Goal: Task Accomplishment & Management: Manage account settings

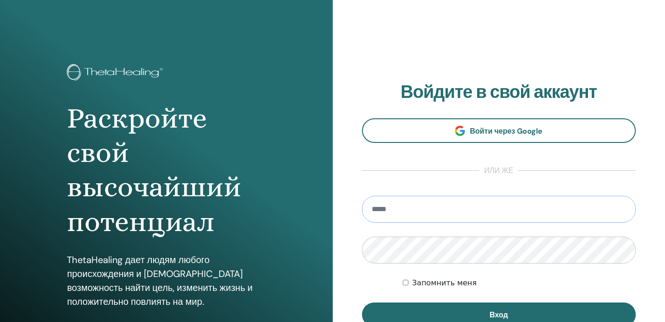
type input "**********"
click at [498, 315] on button "Вход" at bounding box center [499, 315] width 274 height 24
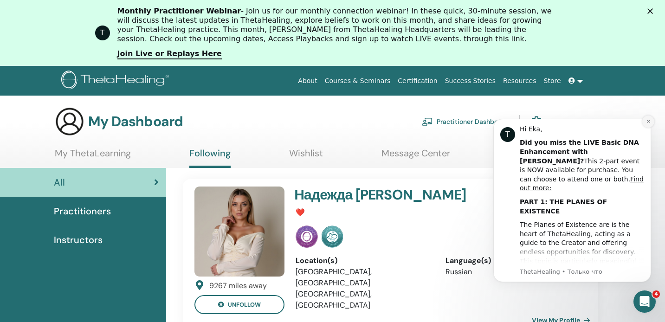
click at [647, 121] on icon "Dismiss notification" at bounding box center [648, 121] width 5 height 5
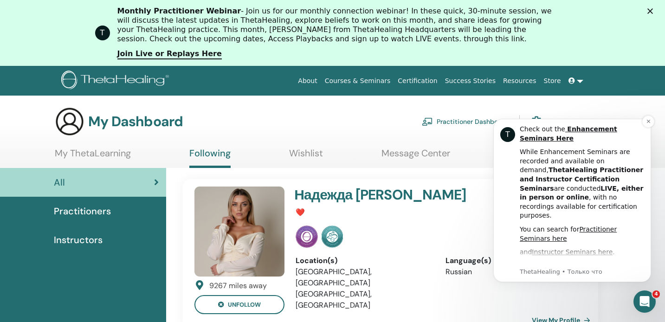
scroll to position [272, 0]
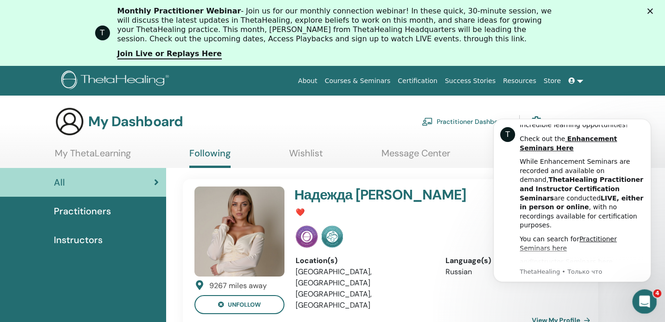
click at [643, 309] on div "Открыть службу сообщений Intercom" at bounding box center [643, 300] width 31 height 31
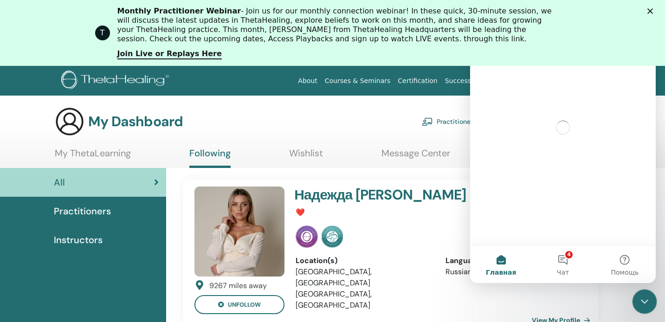
scroll to position [0, 0]
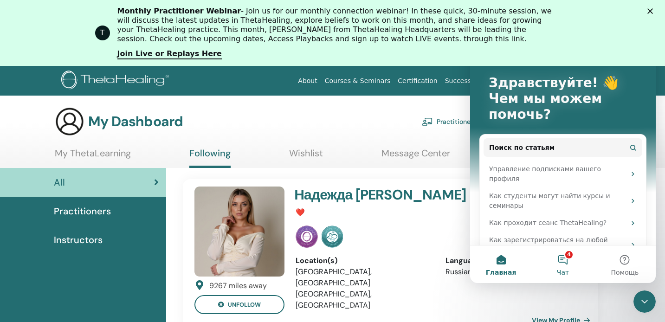
click at [574, 266] on button "4 Чат" at bounding box center [563, 264] width 62 height 37
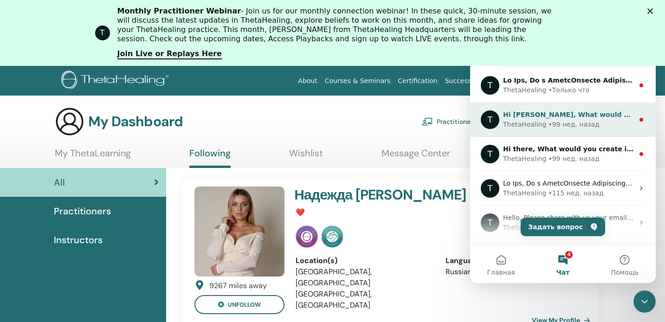
click at [548, 124] on div "• 99 нед. назад" at bounding box center [573, 125] width 51 height 10
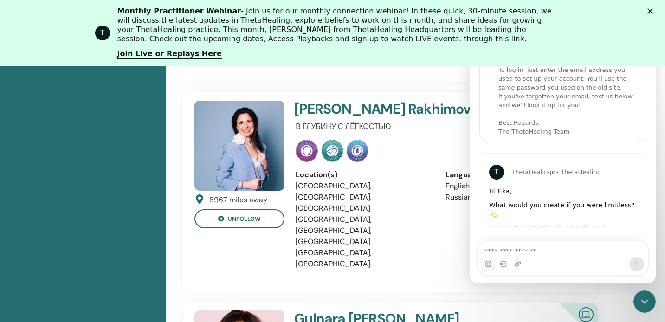
click at [644, 309] on div "Закрыть службу сообщений Intercom" at bounding box center [643, 300] width 22 height 22
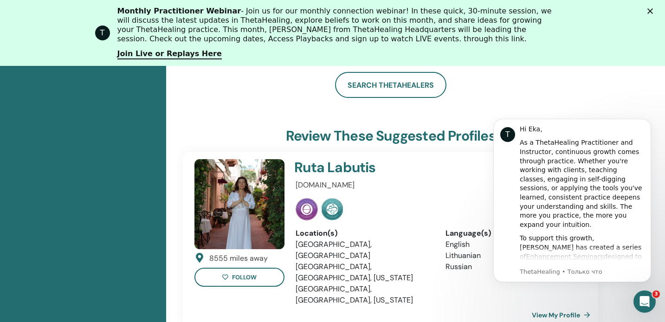
scroll to position [648, 0]
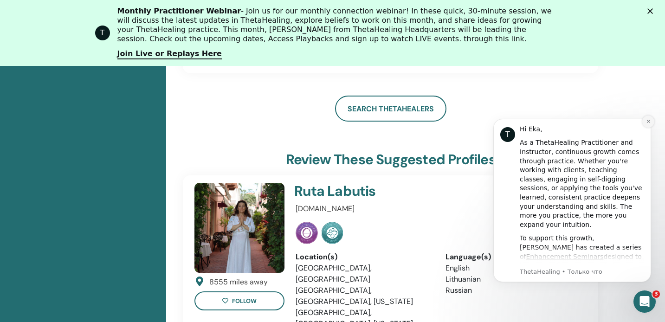
click at [646, 120] on icon "Dismiss notification" at bounding box center [648, 121] width 5 height 5
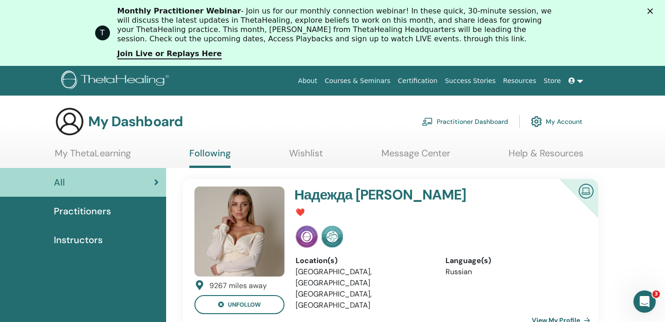
scroll to position [0, 0]
click at [131, 84] on img at bounding box center [116, 81] width 111 height 21
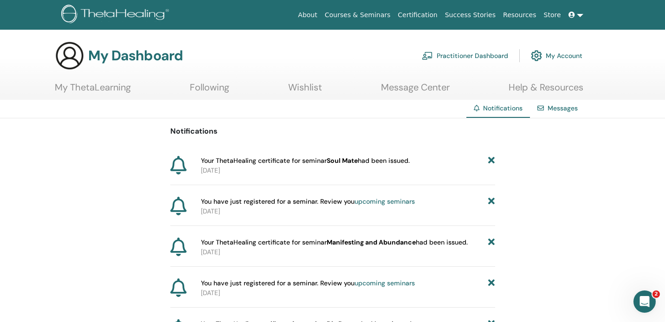
click at [579, 15] on link at bounding box center [576, 14] width 22 height 17
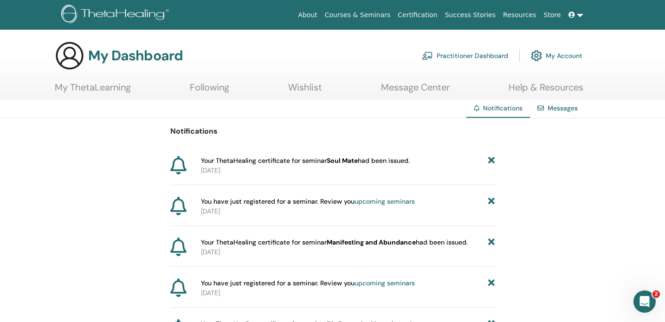
click at [558, 105] on link "Messages" at bounding box center [563, 108] width 30 height 8
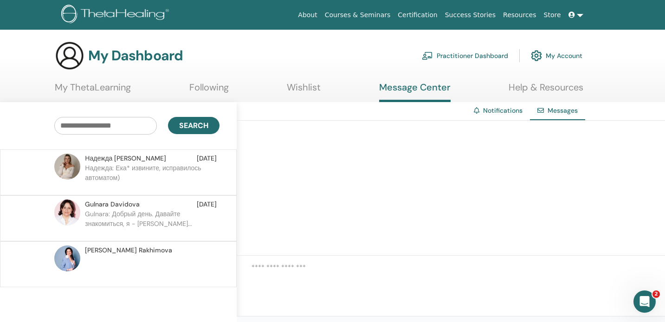
click at [164, 218] on p "Gulnara: Добрый день. Давайте знакомиться, я - Гульнара Давы..." at bounding box center [152, 223] width 135 height 28
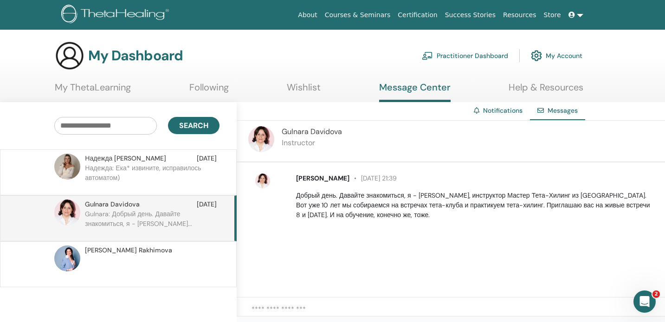
click at [131, 12] on img at bounding box center [116, 15] width 111 height 21
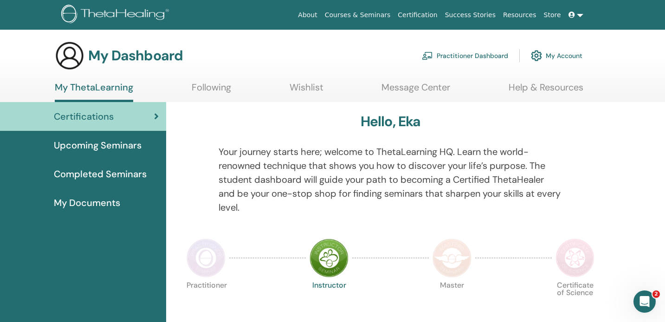
click at [564, 56] on link "My Account" at bounding box center [557, 55] width 52 height 20
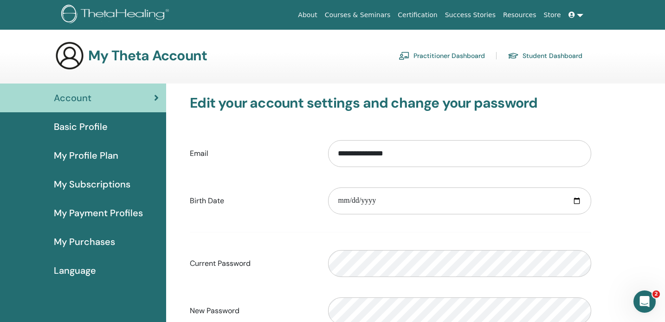
click at [80, 275] on span "Language" at bounding box center [75, 271] width 42 height 14
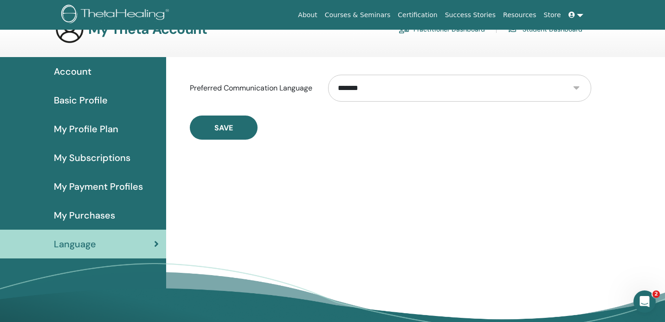
select select "***"
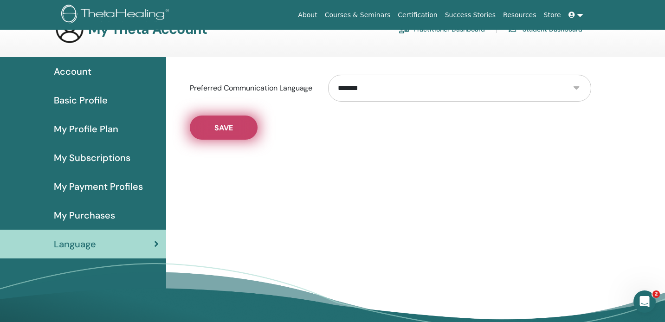
click at [231, 127] on span "Save" at bounding box center [223, 128] width 19 height 10
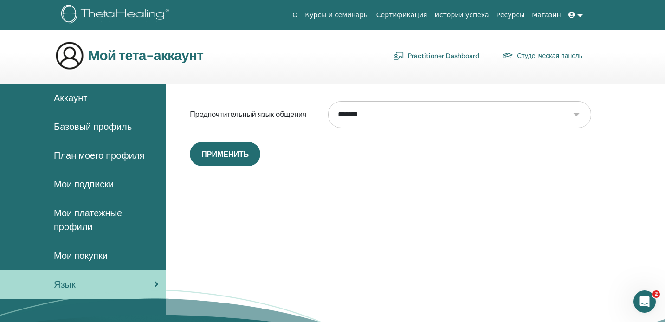
click at [142, 14] on img at bounding box center [116, 15] width 111 height 21
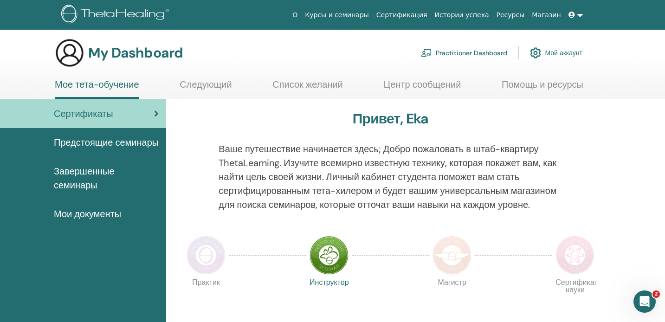
scroll to position [1, 0]
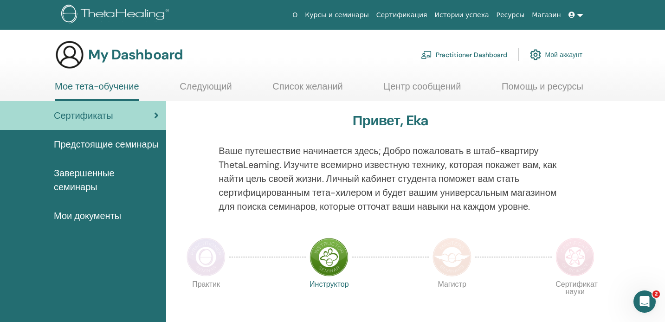
click at [84, 194] on span "Завершенные семинары" at bounding box center [106, 180] width 105 height 28
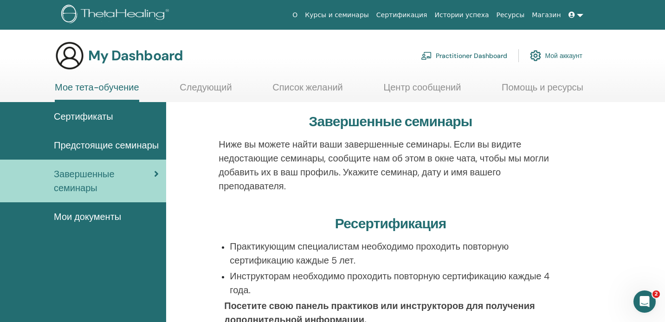
click at [210, 86] on link "Следующий" at bounding box center [206, 91] width 52 height 18
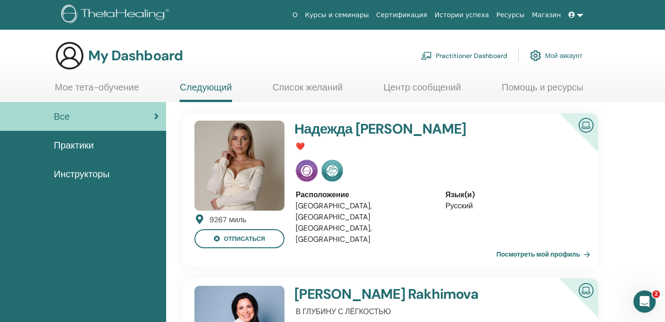
click at [329, 88] on link "Список желаний" at bounding box center [307, 91] width 71 height 18
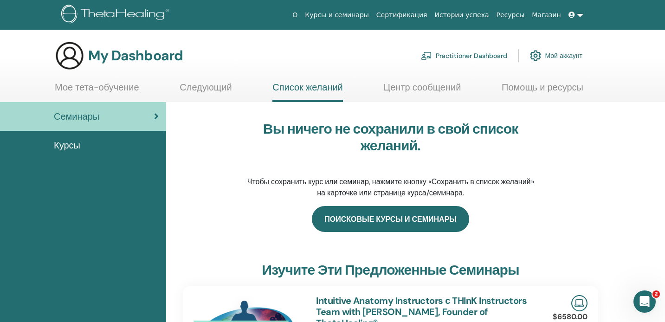
click at [368, 223] on link "Поисковые курсы и семинары" at bounding box center [390, 219] width 157 height 26
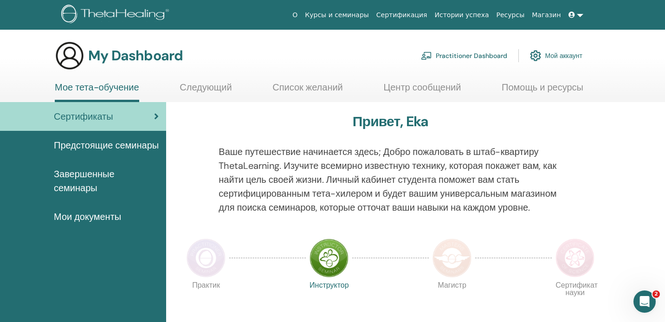
click at [90, 187] on span "Завершенные семинары" at bounding box center [106, 181] width 105 height 28
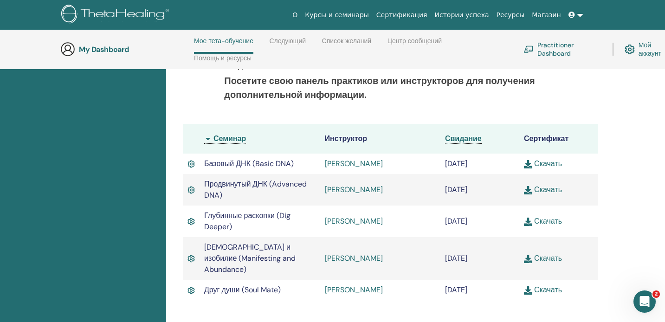
scroll to position [278, 0]
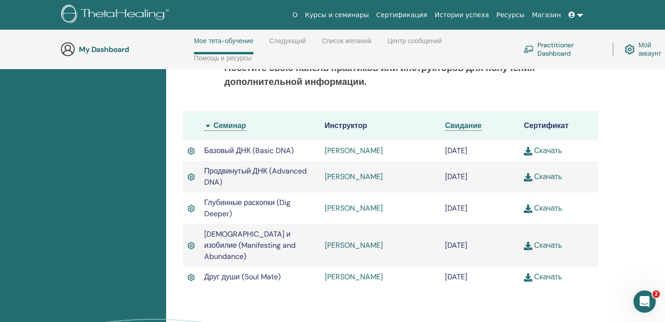
click at [375, 208] on link "[PERSON_NAME]" at bounding box center [354, 208] width 58 height 10
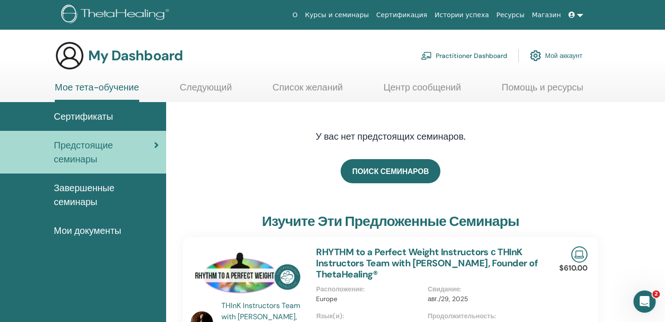
click at [110, 116] on span "Сертификаты" at bounding box center [83, 117] width 59 height 14
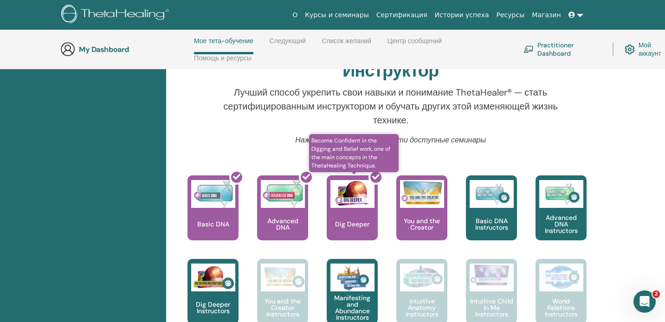
scroll to position [297, 0]
